Goal: Task Accomplishment & Management: Complete application form

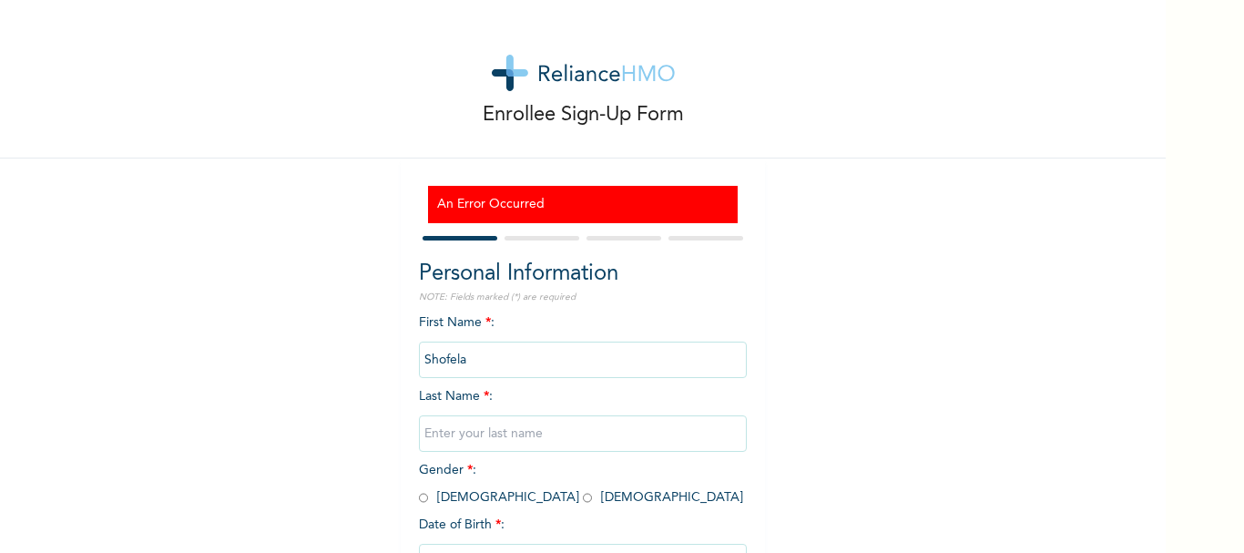
click at [517, 436] on input "text" at bounding box center [583, 433] width 328 height 36
type input "olabanji"
click at [419, 504] on input "radio" at bounding box center [423, 497] width 9 height 17
radio input "true"
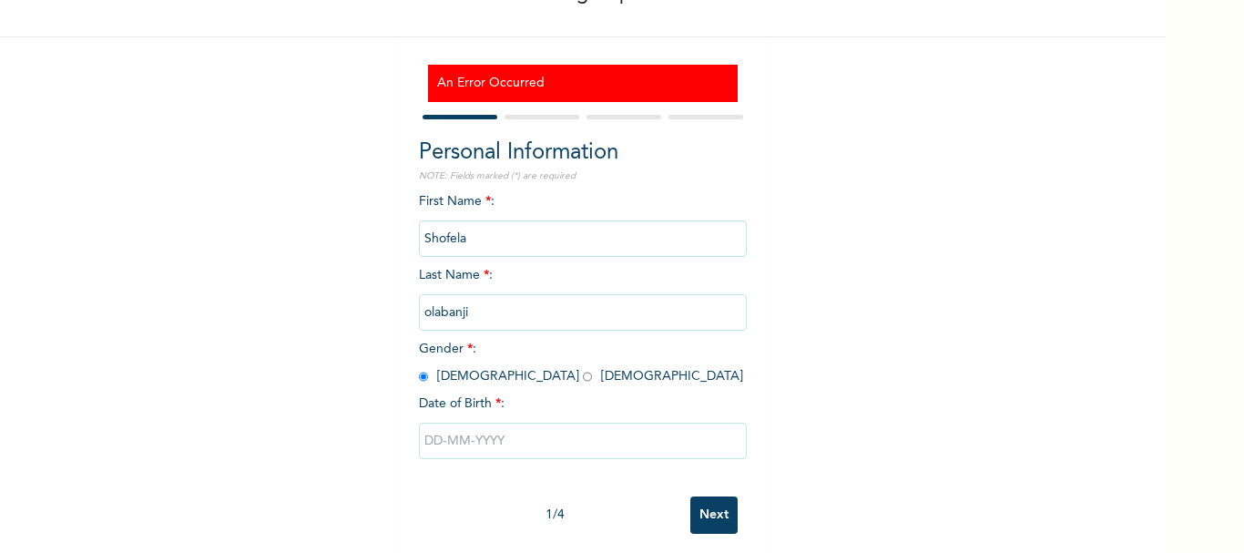
scroll to position [143, 0]
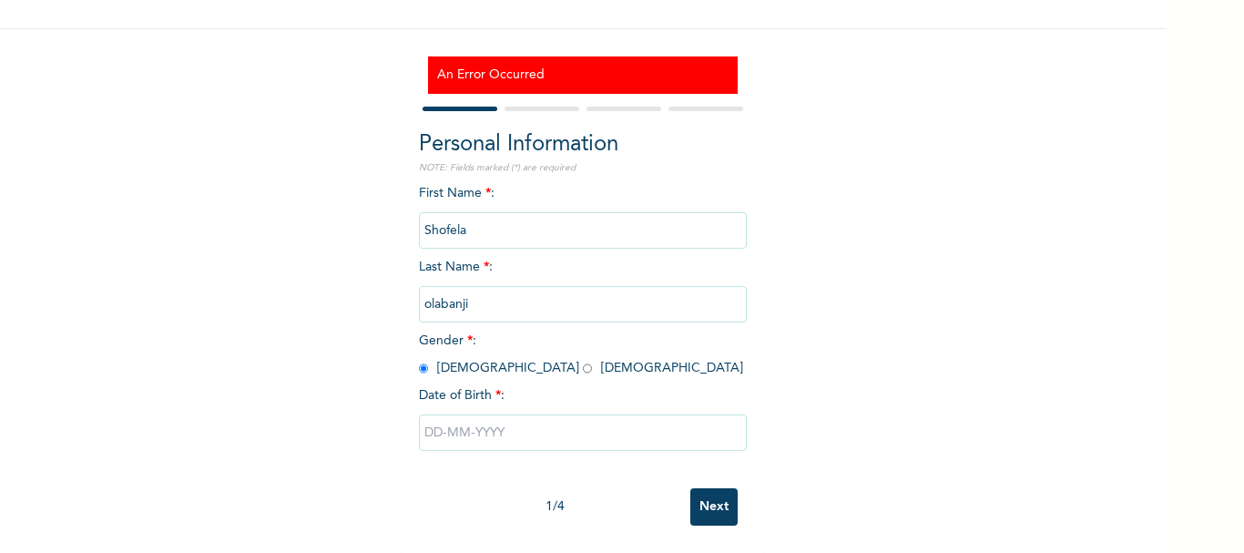
click at [514, 420] on input "text" at bounding box center [583, 432] width 328 height 36
select select "9"
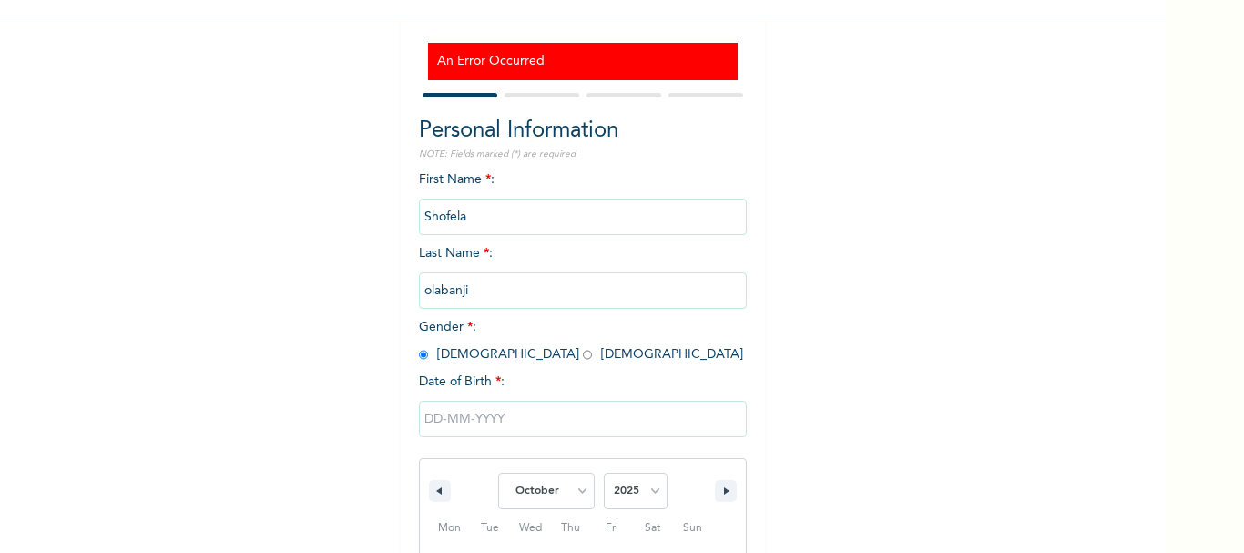
scroll to position [331, 0]
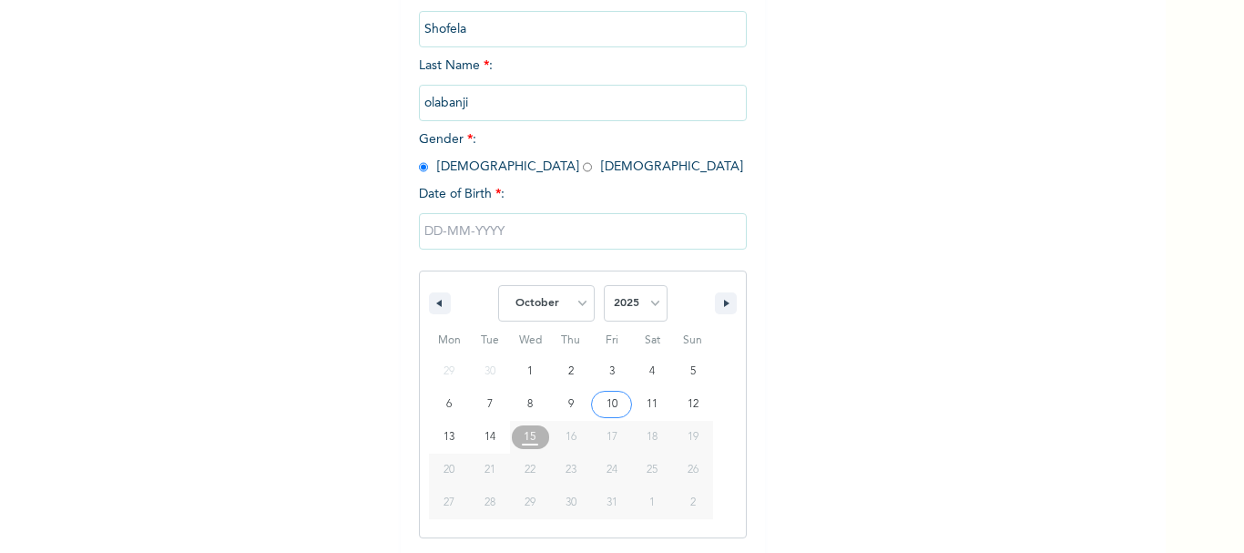
type input "[DATE]"
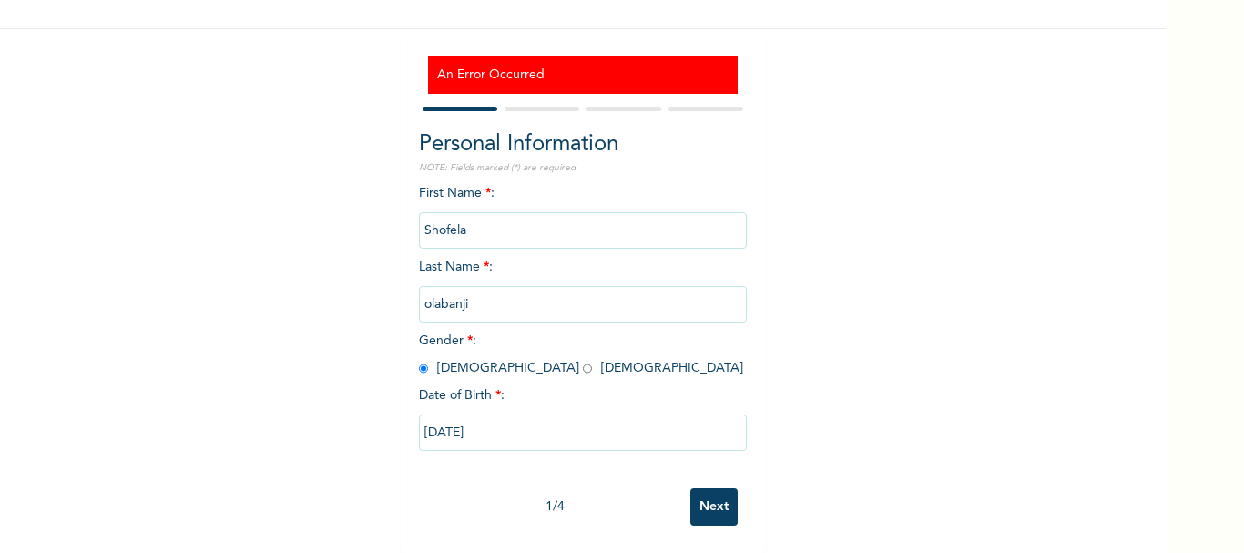
click at [713, 488] on input "Next" at bounding box center [713, 506] width 47 height 37
